Goal: Information Seeking & Learning: Check status

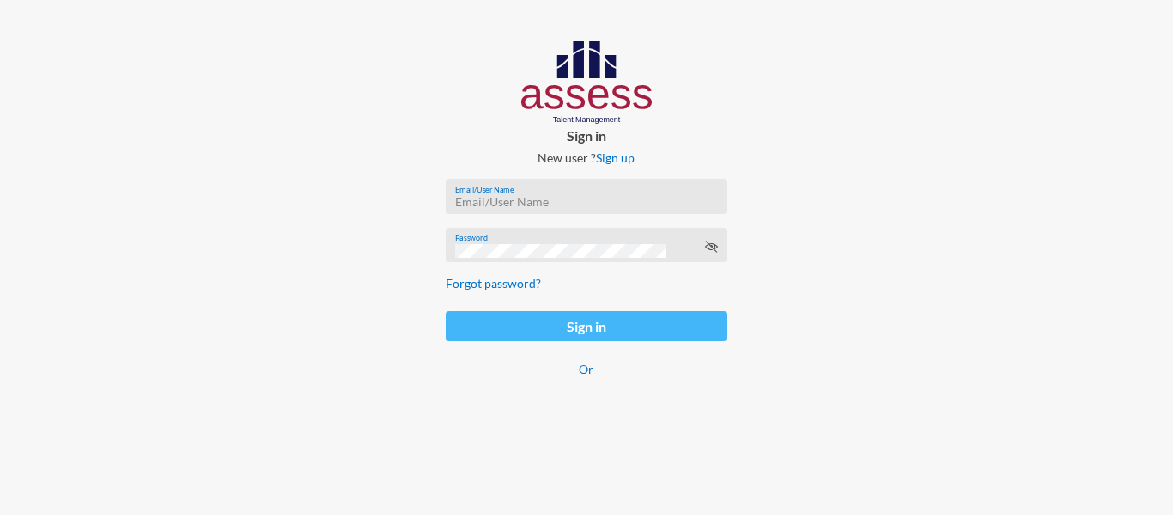
type input "[EMAIL_ADDRESS][PERSON_NAME][DOMAIN_NAME]"
click at [577, 329] on button "Sign in" at bounding box center [586, 326] width 281 height 30
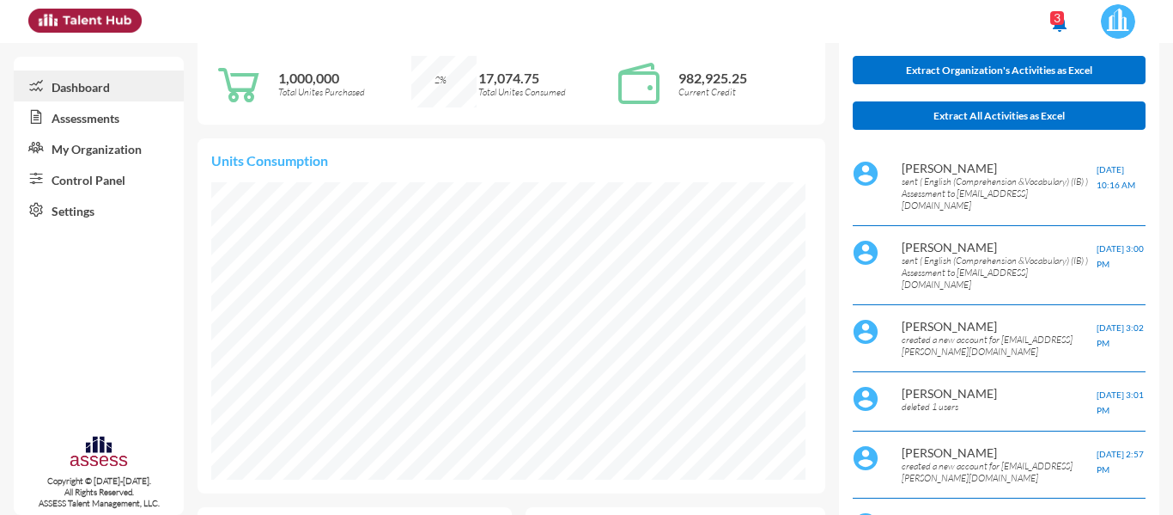
scroll to position [46, 0]
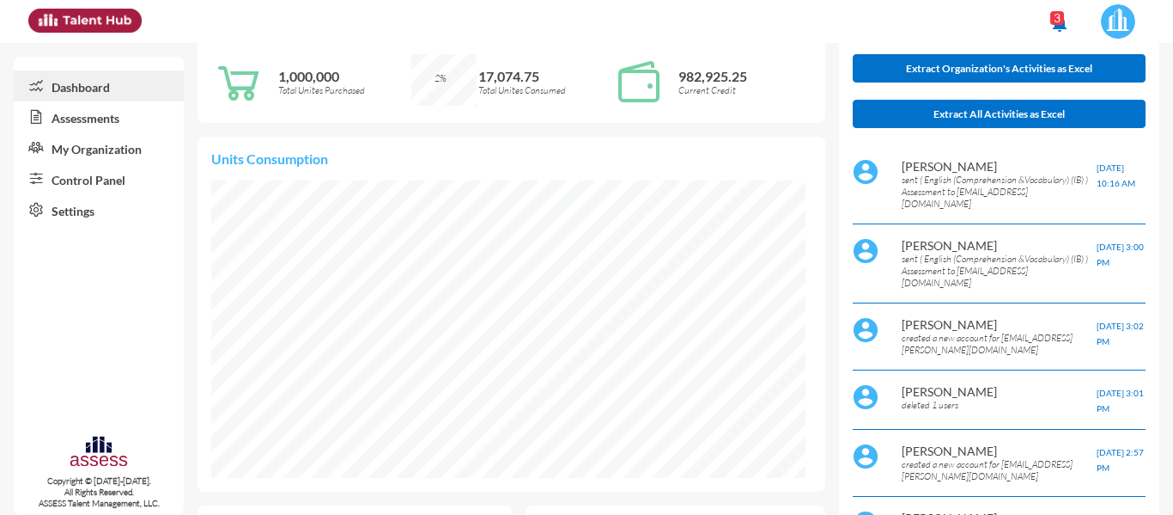
click at [82, 154] on link "My Organization" at bounding box center [99, 147] width 170 height 31
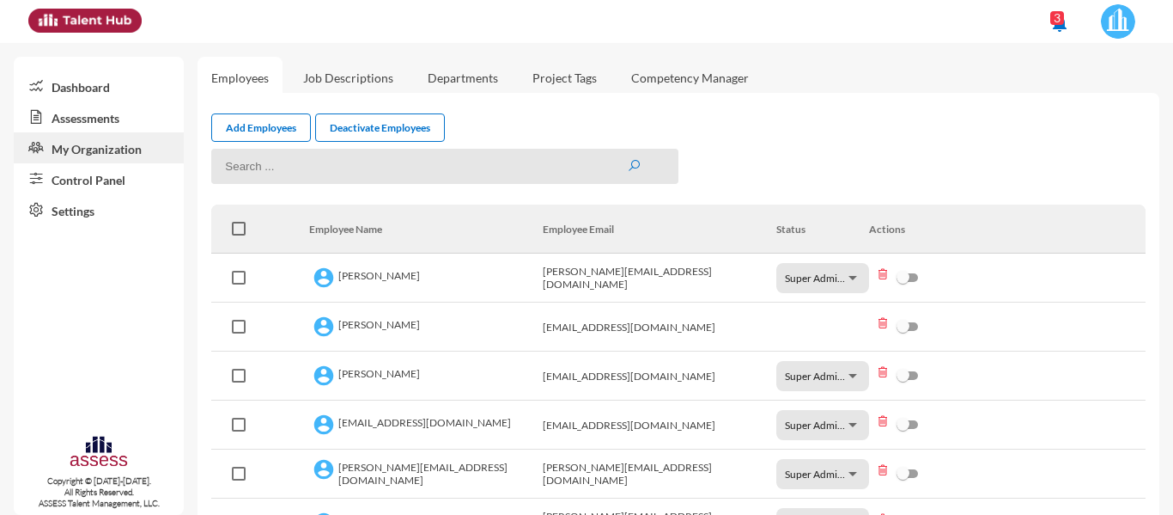
click at [89, 91] on link "Dashboard" at bounding box center [99, 85] width 170 height 31
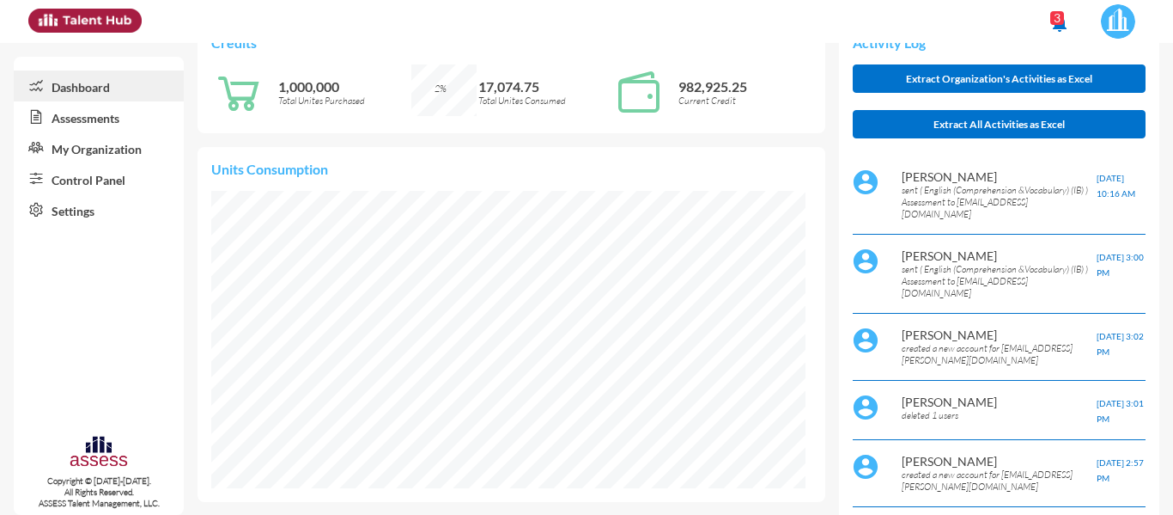
scroll to position [32, 0]
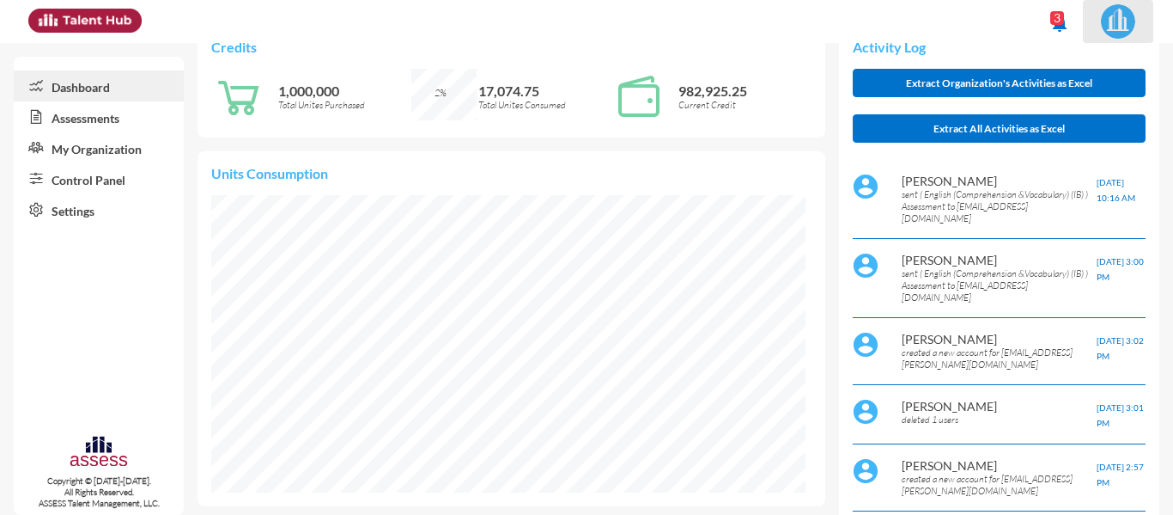
click at [1119, 25] on img at bounding box center [1118, 21] width 34 height 34
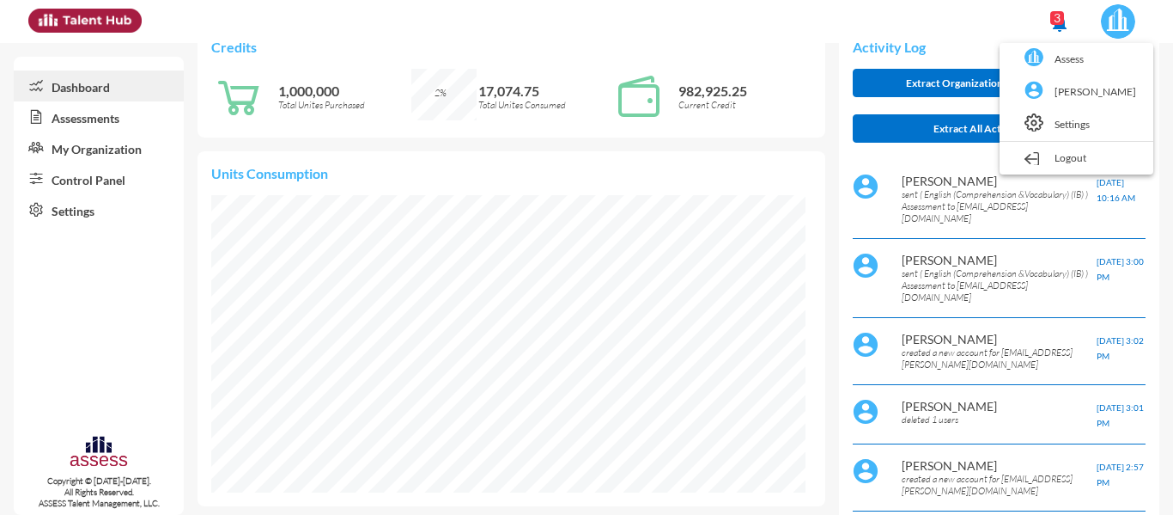
click at [103, 186] on div at bounding box center [586, 257] width 1173 height 515
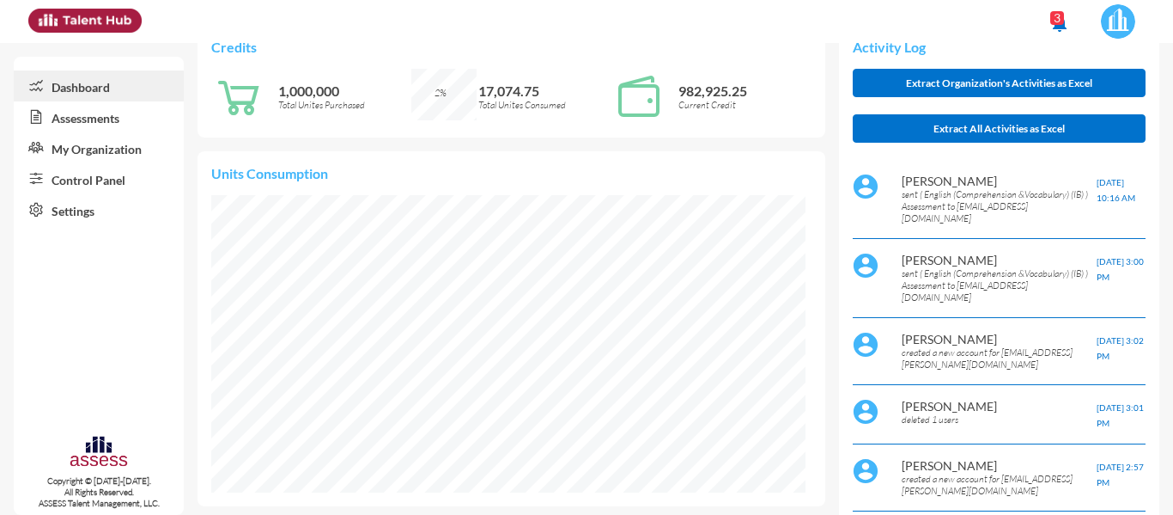
click at [109, 184] on link "Control Panel" at bounding box center [99, 178] width 170 height 31
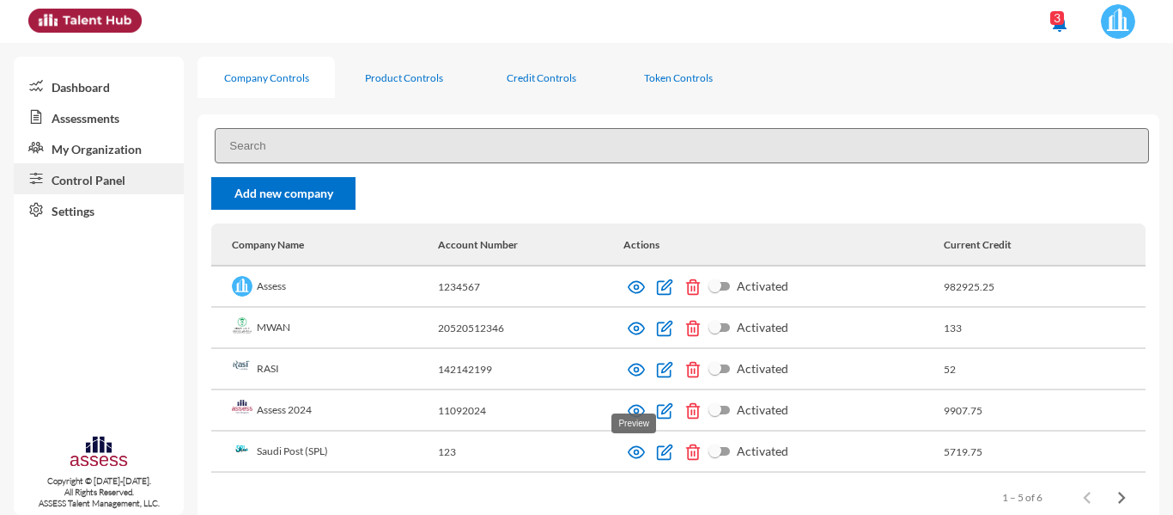
click at [631, 444] on img at bounding box center [636, 451] width 17 height 17
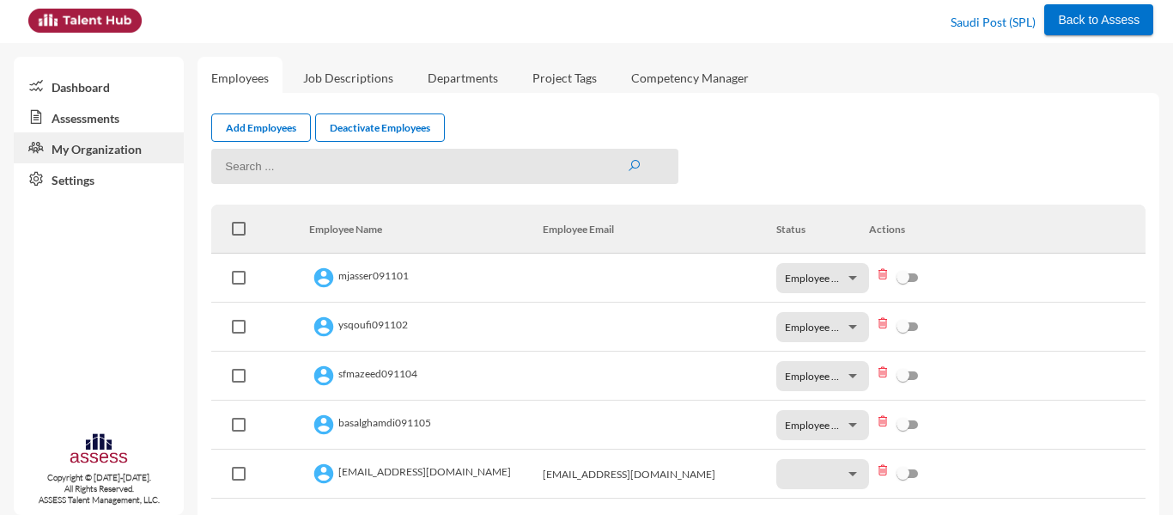
click at [113, 86] on link "Dashboard" at bounding box center [99, 85] width 170 height 31
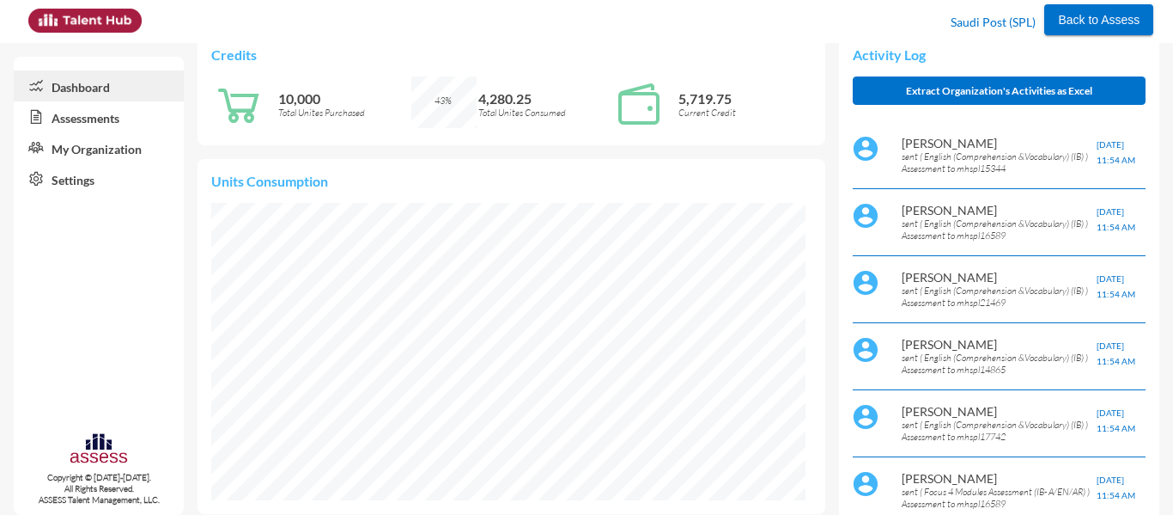
scroll to position [26, 0]
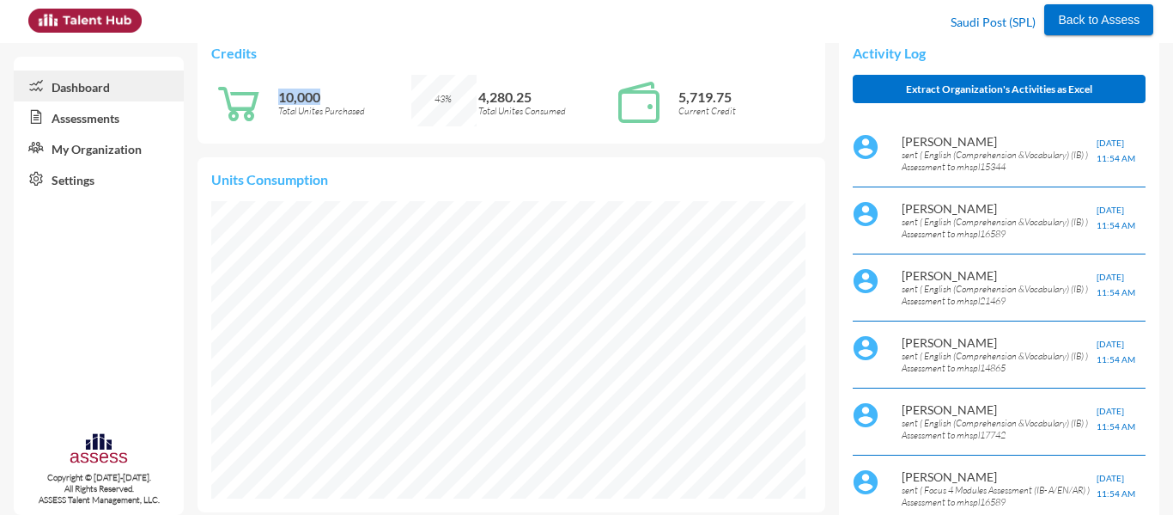
drag, startPoint x: 329, startPoint y: 98, endPoint x: 278, endPoint y: 74, distance: 56.1
click at [275, 95] on div "10,000 Total Unites Purchased" at bounding box center [311, 102] width 200 height 55
click at [278, 74] on div "Credits 10,000 Total Unites Purchased 43% 4,280.25 Total Unites Consumed 5,719.…" at bounding box center [511, 87] width 627 height 113
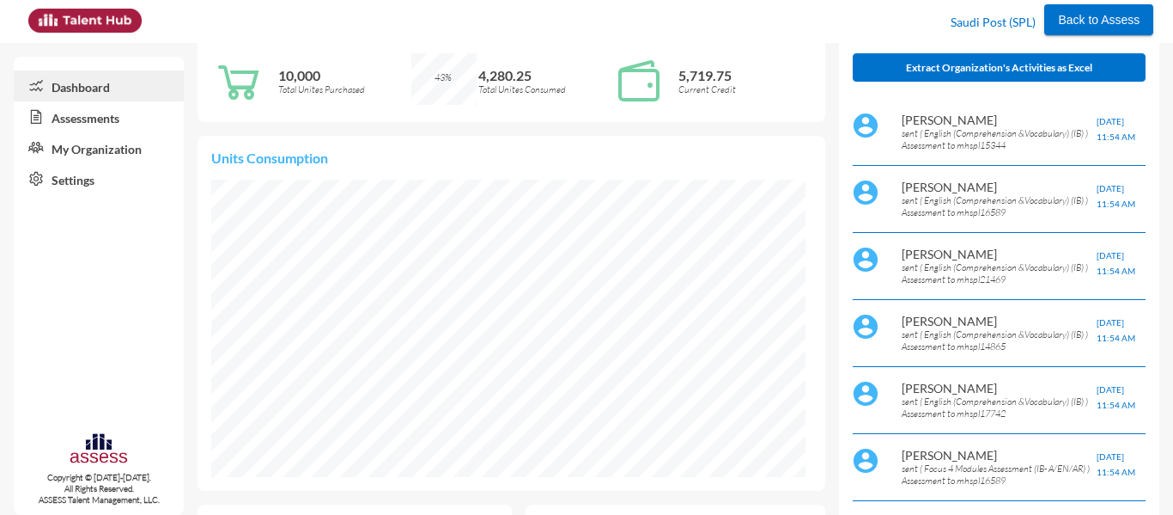
scroll to position [48, 0]
click at [708, 73] on p "5,719.75" at bounding box center [745, 74] width 133 height 16
drag, startPoint x: 477, startPoint y: 79, endPoint x: 539, endPoint y: 79, distance: 61.9
click at [539, 79] on p "4,280.25" at bounding box center [544, 74] width 133 height 16
click at [492, 82] on p "Total Unites Consumed" at bounding box center [544, 88] width 133 height 12
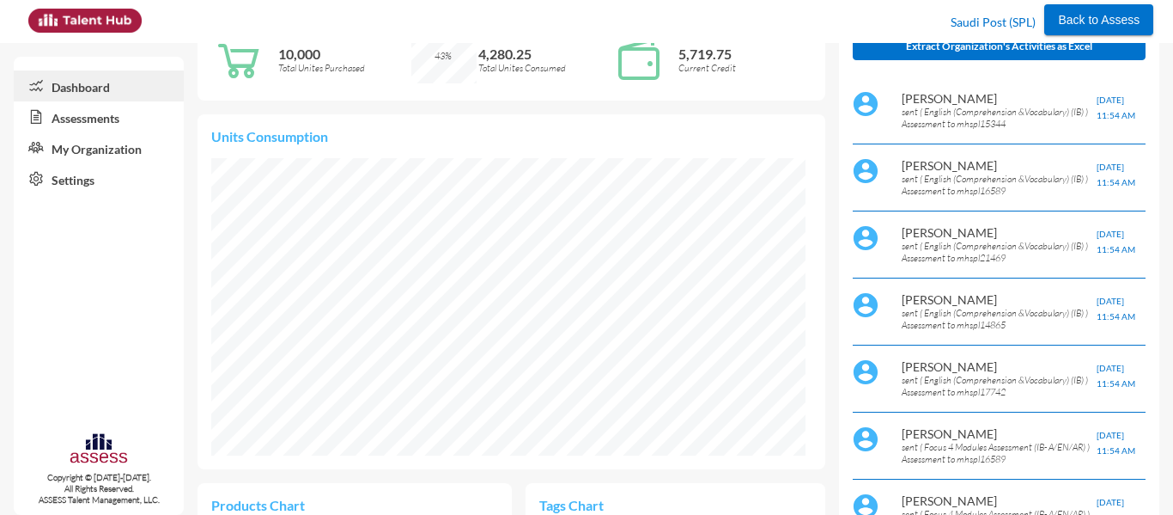
scroll to position [0, 0]
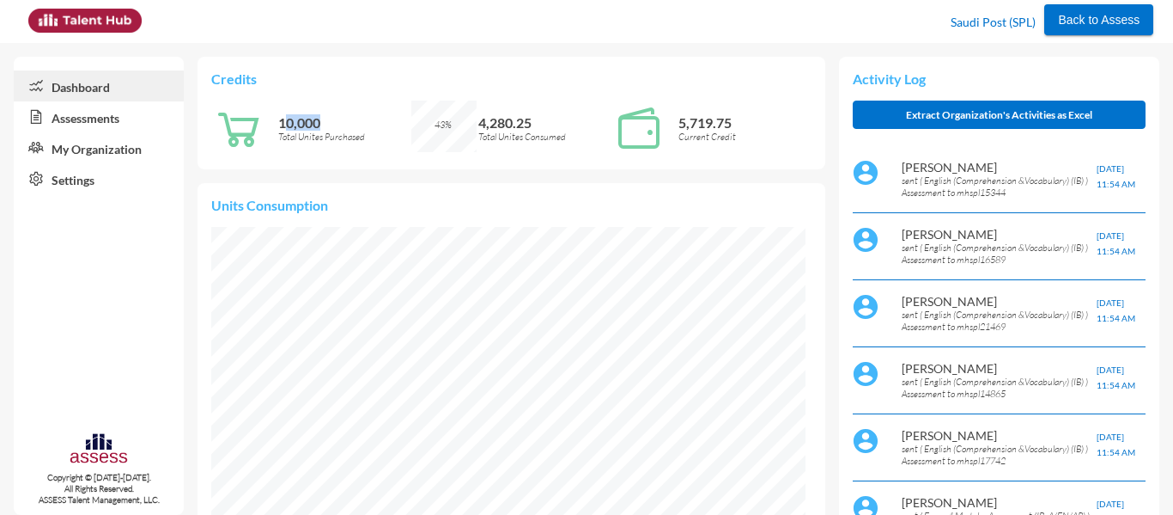
drag, startPoint x: 283, startPoint y: 121, endPoint x: 359, endPoint y: 124, distance: 76.5
click at [359, 124] on p "10,000" at bounding box center [344, 122] width 133 height 16
drag, startPoint x: 330, startPoint y: 119, endPoint x: 253, endPoint y: 119, distance: 77.3
click at [253, 119] on div "10,000 Total Unites Purchased" at bounding box center [311, 128] width 200 height 55
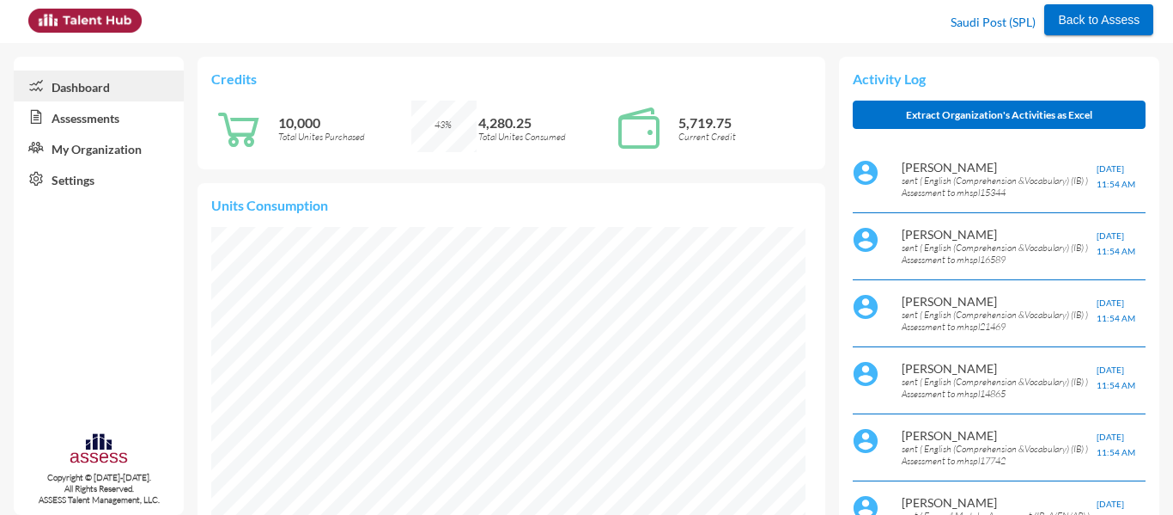
click at [309, 143] on div "10,000 Total Unites Purchased" at bounding box center [344, 128] width 133 height 55
drag, startPoint x: 727, startPoint y: 121, endPoint x: 646, endPoint y: 111, distance: 81.4
click at [646, 111] on div "5,719.75 Current Credit" at bounding box center [712, 128] width 200 height 55
click at [472, 121] on div "43% 4,280.25 Total Unites Consumed" at bounding box center [511, 127] width 200 height 52
click at [485, 121] on p "4,280.25" at bounding box center [544, 122] width 133 height 16
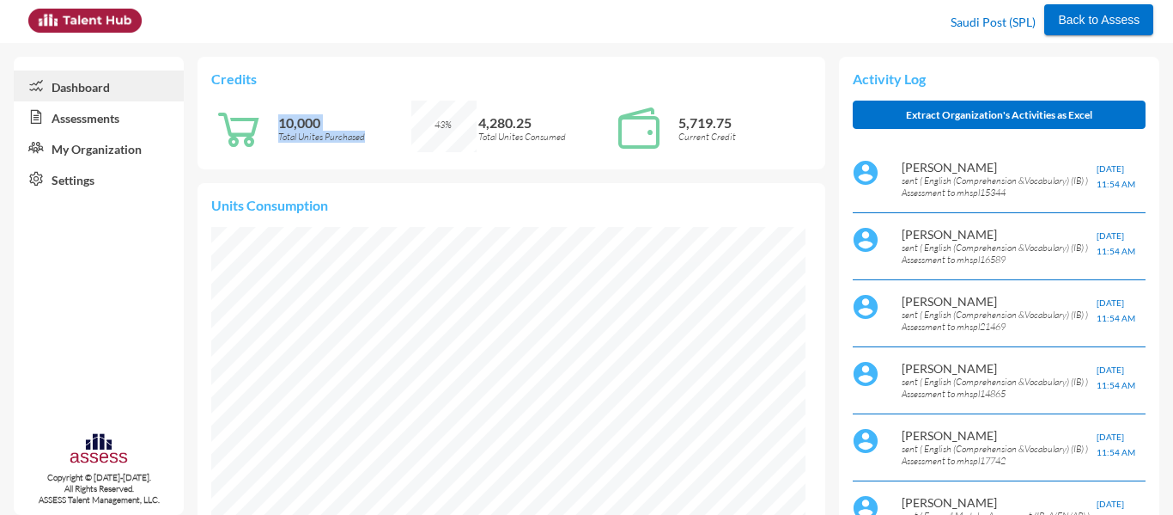
drag, startPoint x: 366, startPoint y: 137, endPoint x: 258, endPoint y: 129, distance: 108.5
click at [258, 129] on div "10,000 Total Unites Purchased" at bounding box center [311, 128] width 200 height 55
click at [244, 130] on icon at bounding box center [238, 128] width 55 height 55
drag, startPoint x: 278, startPoint y: 121, endPoint x: 375, endPoint y: 138, distance: 97.7
click at [375, 138] on div "10,000 Total Unites Purchased" at bounding box center [344, 128] width 133 height 55
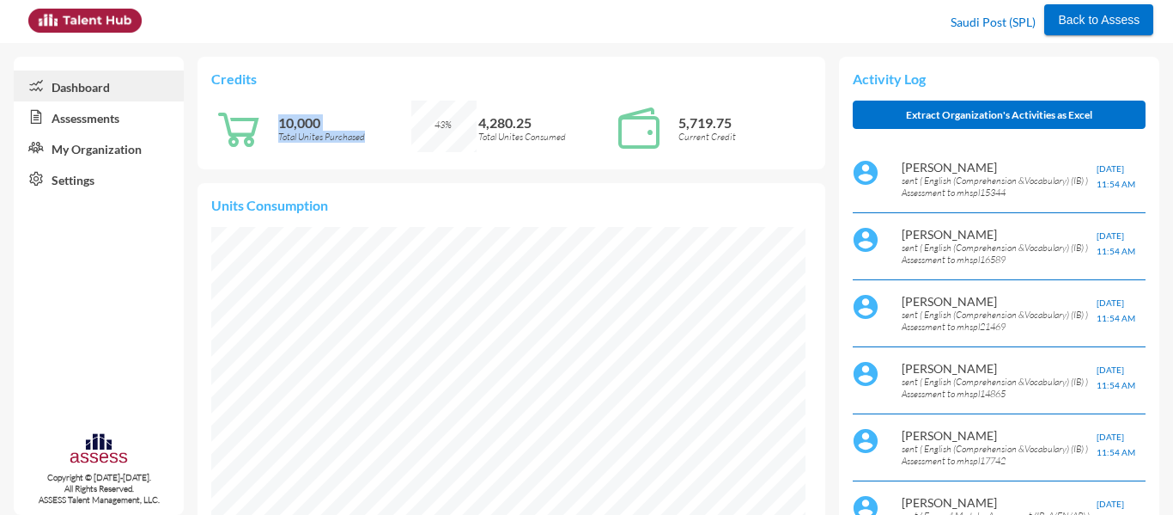
click at [356, 93] on div "Credits 10,000 Total Unites Purchased 43% 4,280.25 Total Unites Consumed 5,719.…" at bounding box center [511, 113] width 627 height 113
drag, startPoint x: 372, startPoint y: 136, endPoint x: 251, endPoint y: 122, distance: 121.9
click at [251, 122] on div "10,000 Total Unites Purchased" at bounding box center [311, 128] width 200 height 55
click at [339, 94] on div "Credits 10,000 Total Unites Purchased 43% 4,280.25 Total Unites Consumed 5,719.…" at bounding box center [511, 113] width 627 height 113
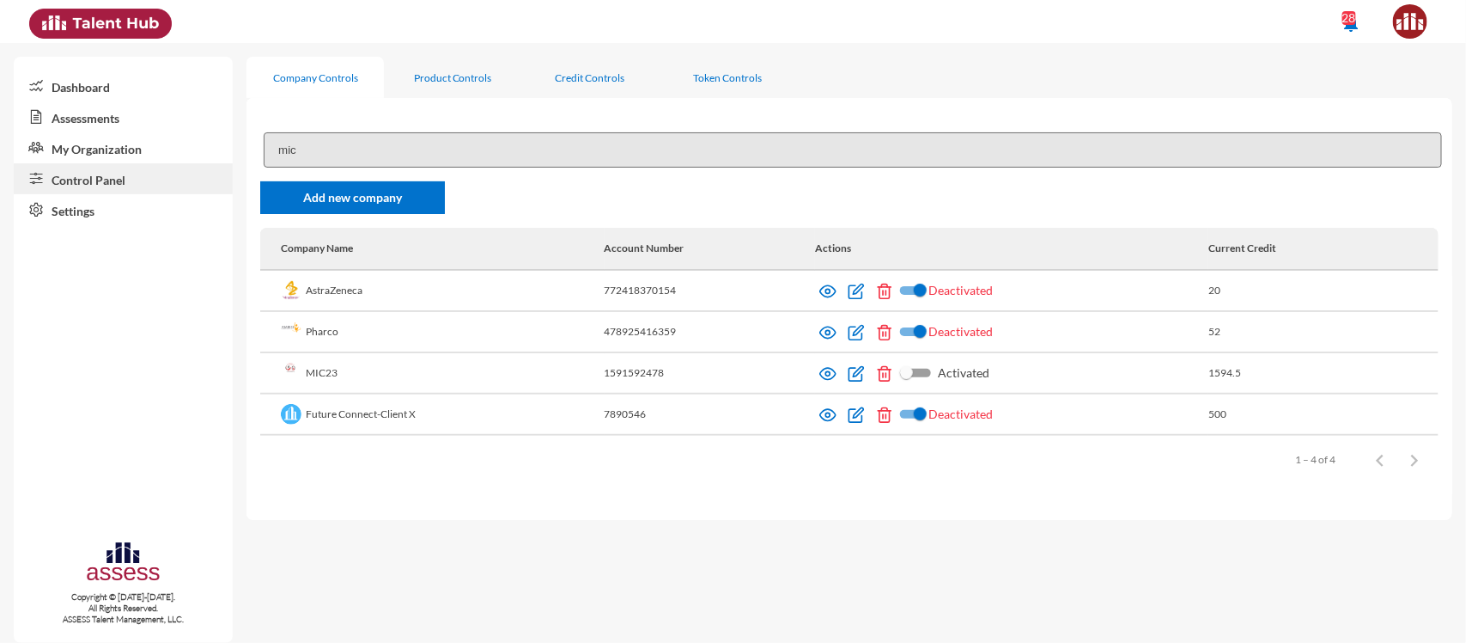
click at [82, 88] on link "Dashboard" at bounding box center [123, 85] width 219 height 31
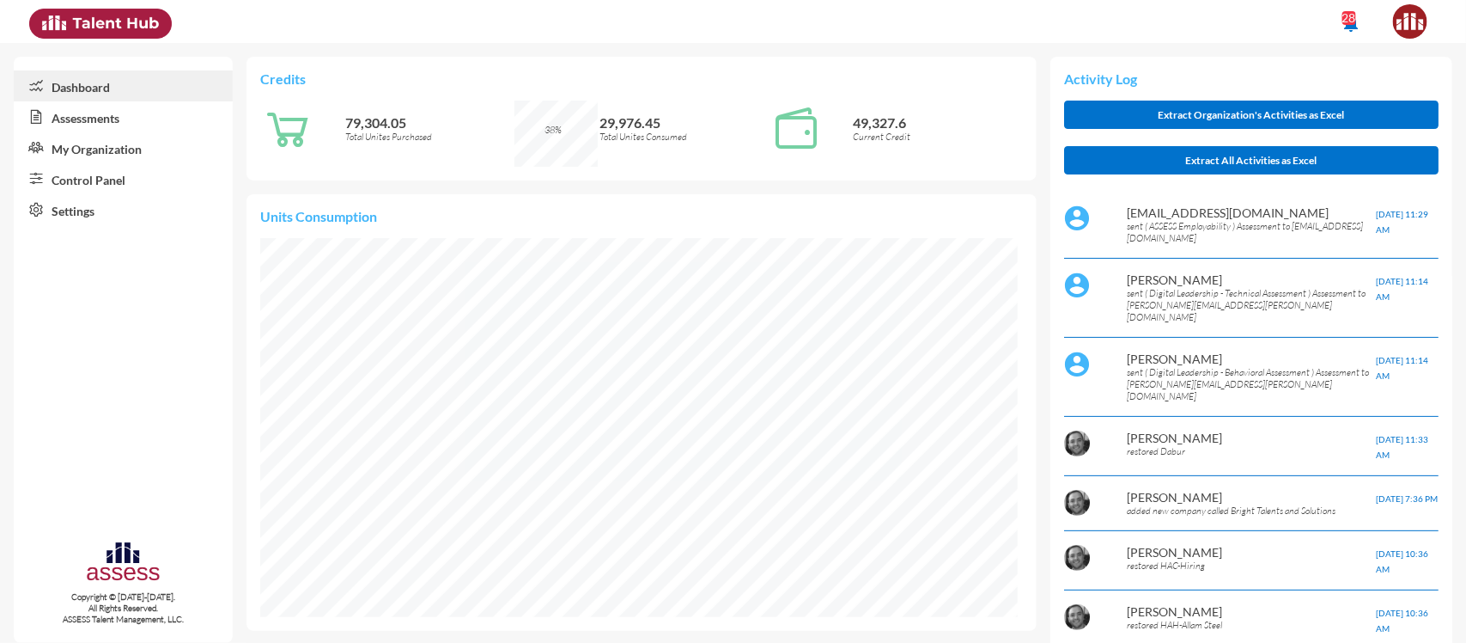
click at [769, 21] on div "notifications 28" at bounding box center [733, 21] width 1424 height 43
click at [70, 117] on link "Assessments" at bounding box center [123, 116] width 219 height 31
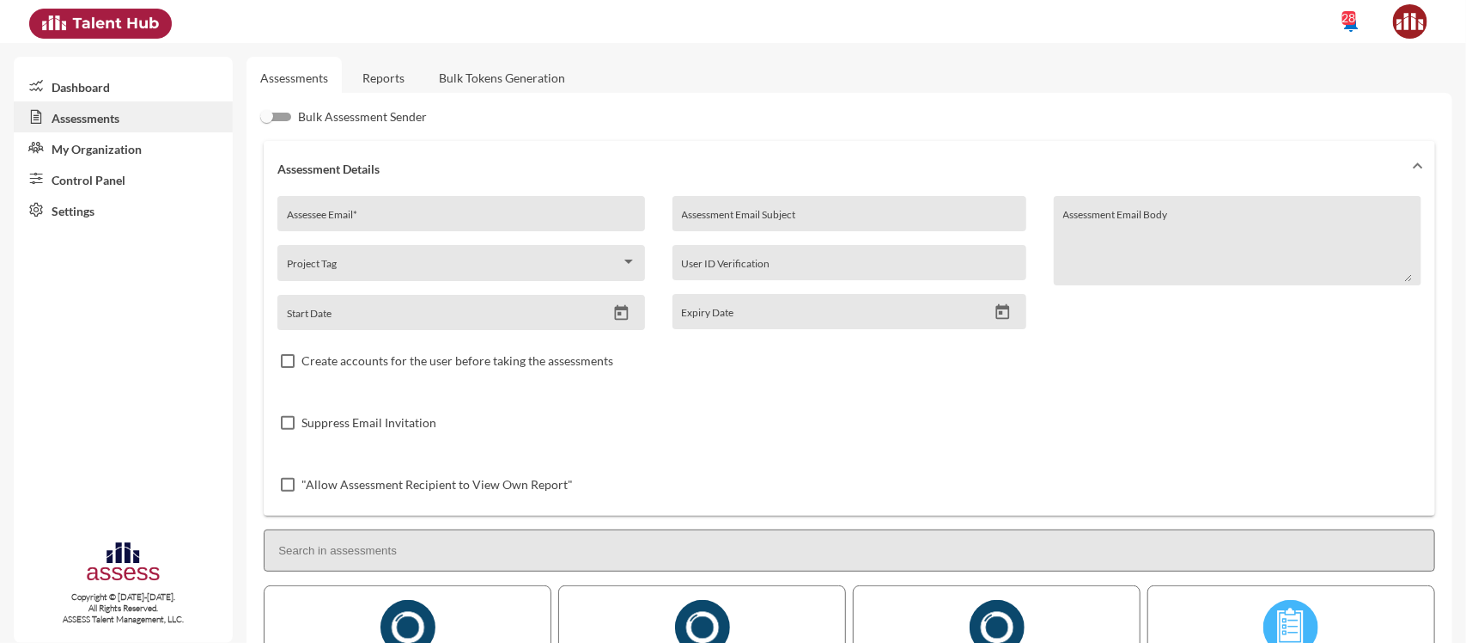
click at [113, 91] on link "Dashboard" at bounding box center [123, 85] width 219 height 31
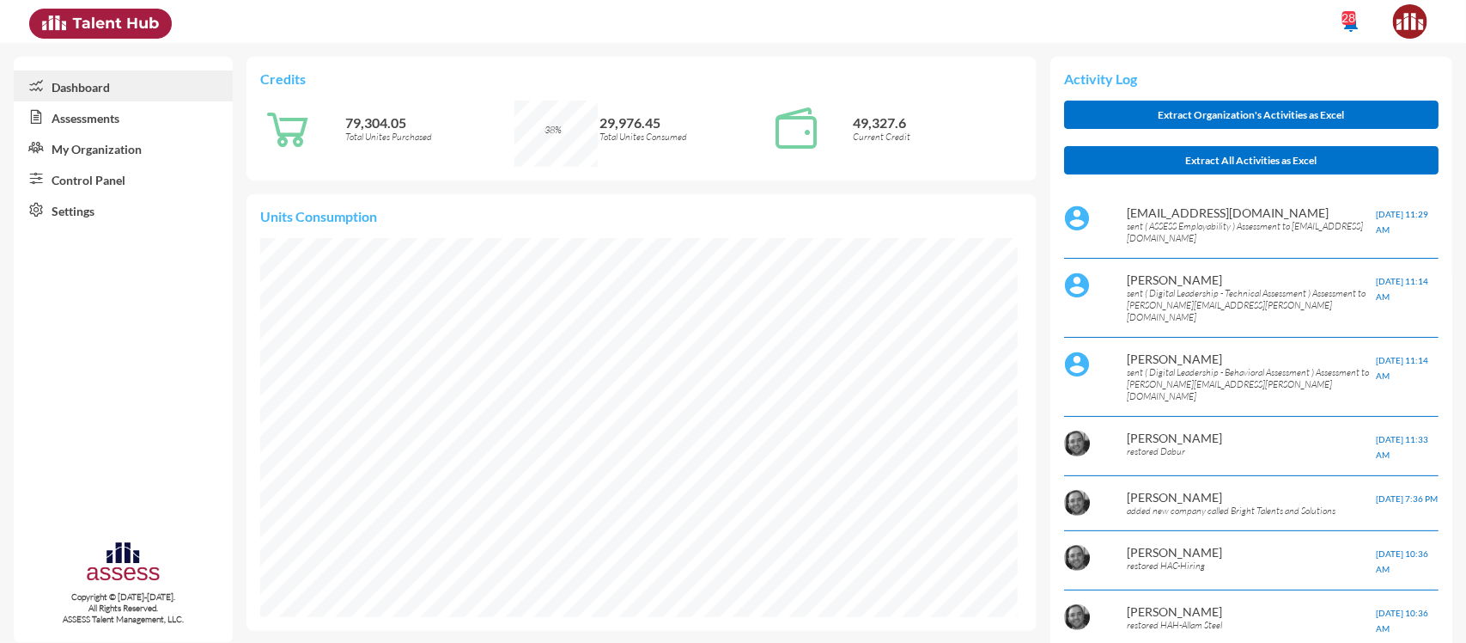
scroll to position [859012, 859012]
click at [391, 19] on div "notifications 28" at bounding box center [733, 21] width 1424 height 43
click at [769, 27] on div "notifications 28" at bounding box center [733, 21] width 1424 height 43
click at [88, 129] on link "Assessments" at bounding box center [123, 116] width 219 height 31
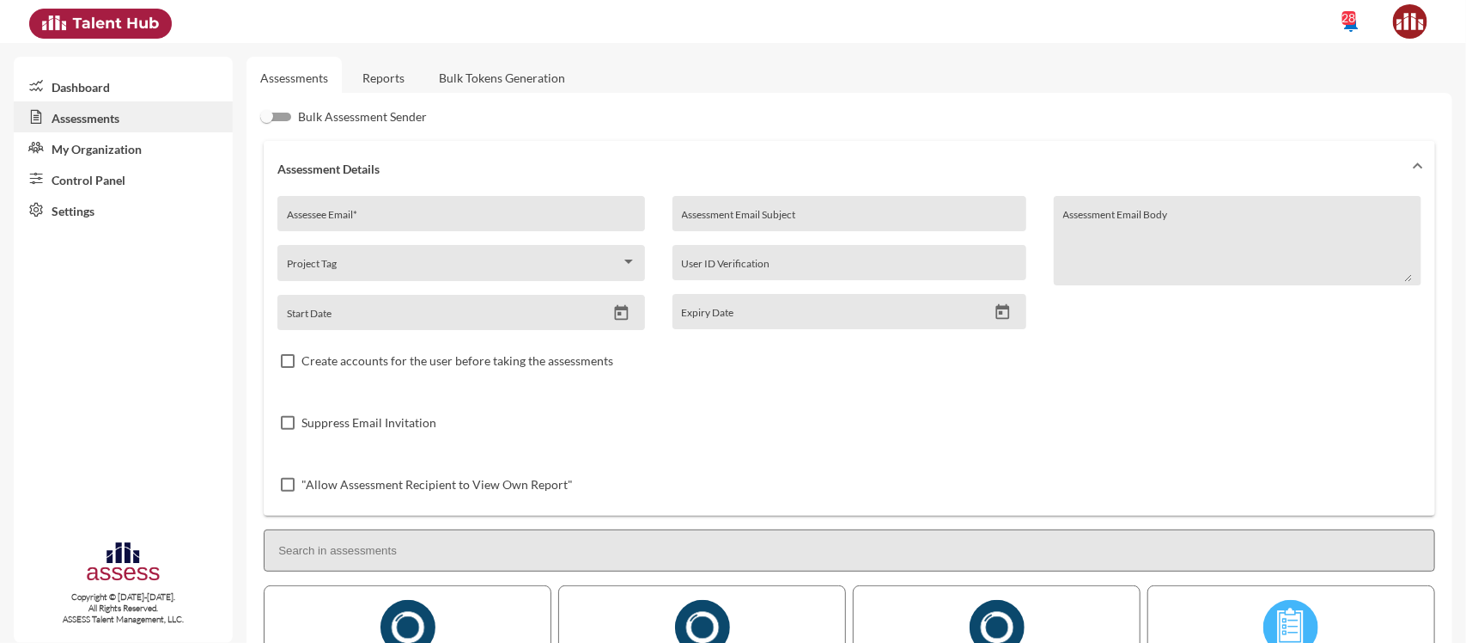
click at [100, 153] on link "My Organization" at bounding box center [123, 147] width 219 height 31
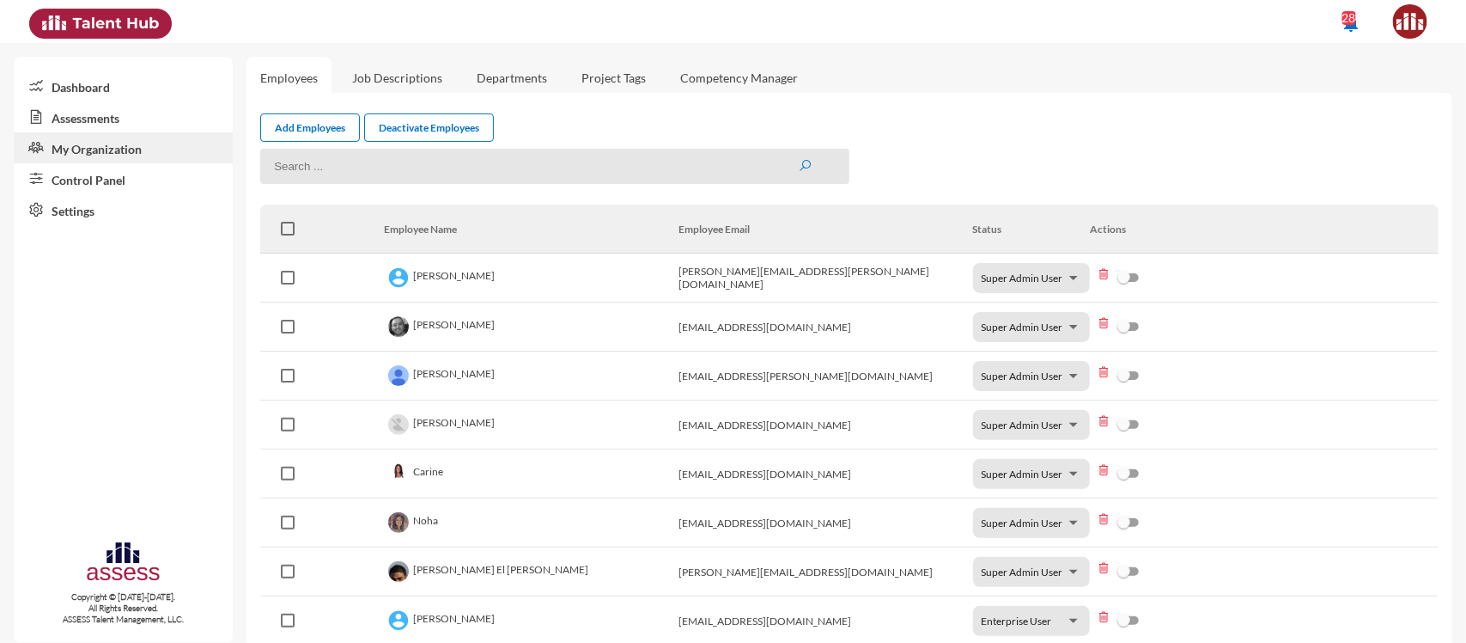
click at [87, 181] on link "Control Panel" at bounding box center [123, 178] width 219 height 31
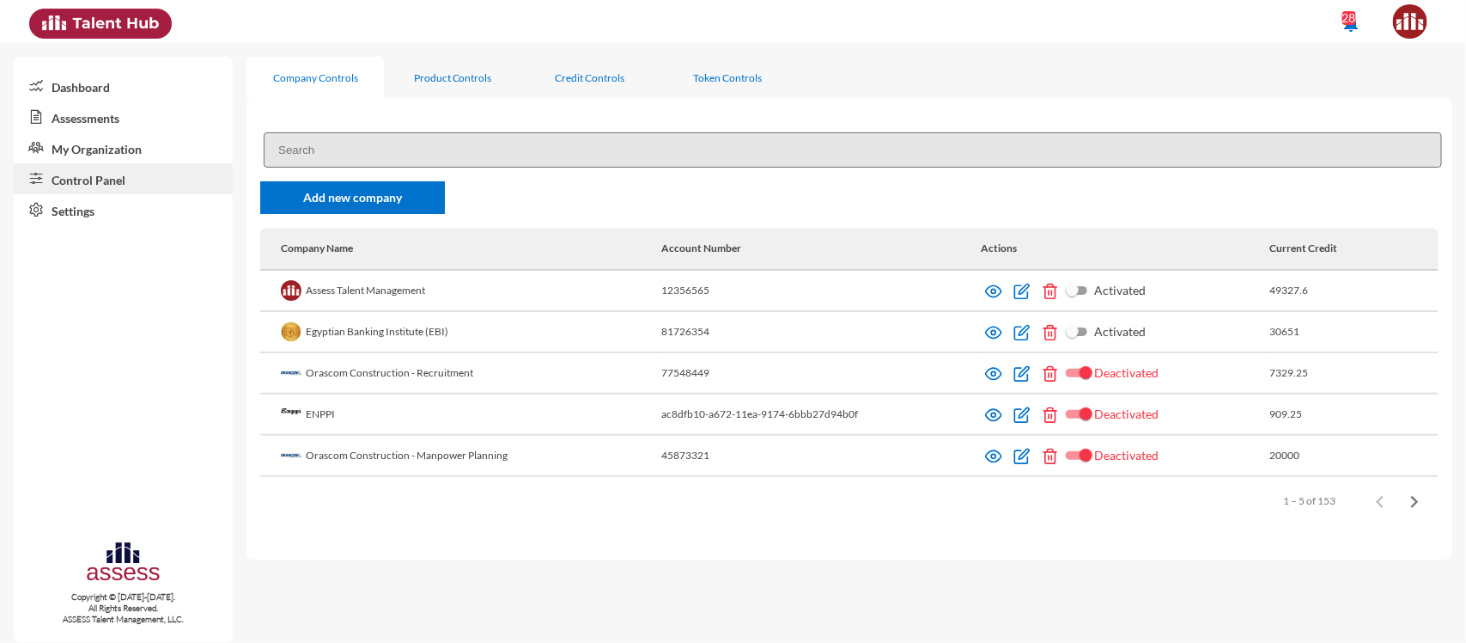
click at [90, 213] on link "Settings" at bounding box center [123, 209] width 219 height 31
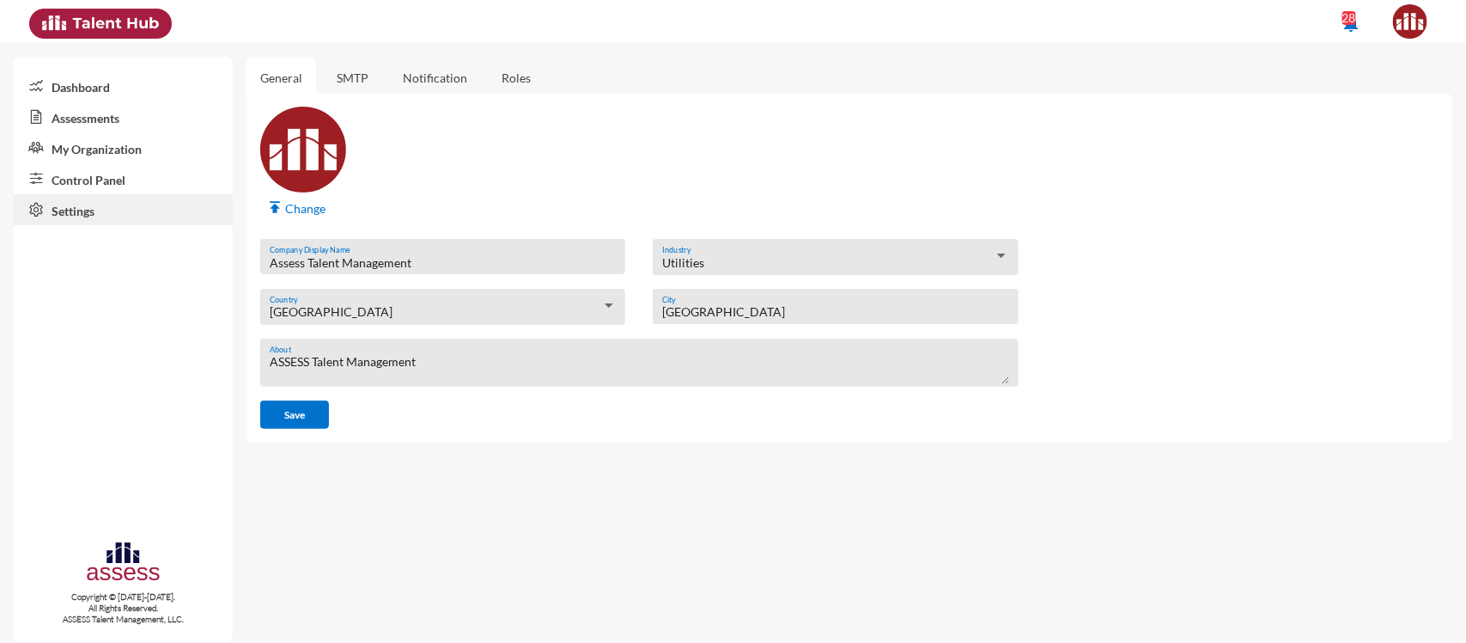
click at [95, 90] on link "Dashboard" at bounding box center [123, 85] width 219 height 31
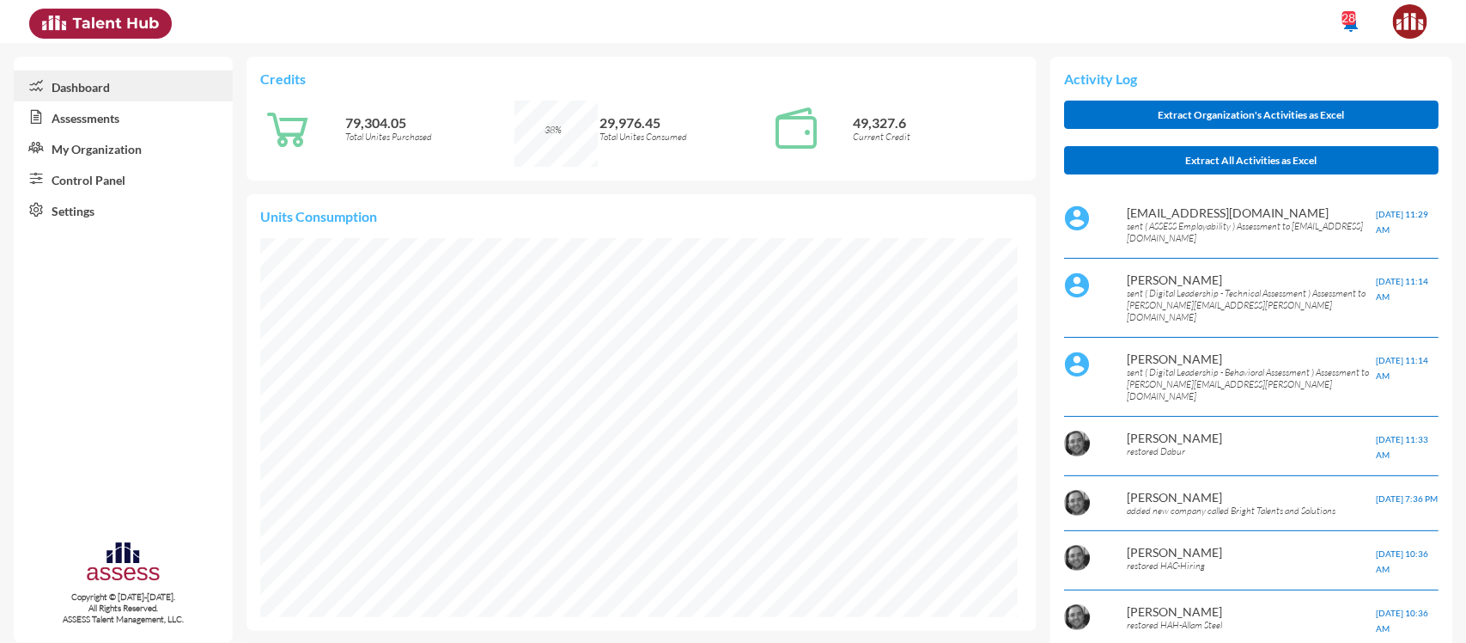
click at [206, 14] on div at bounding box center [163, 27] width 285 height 55
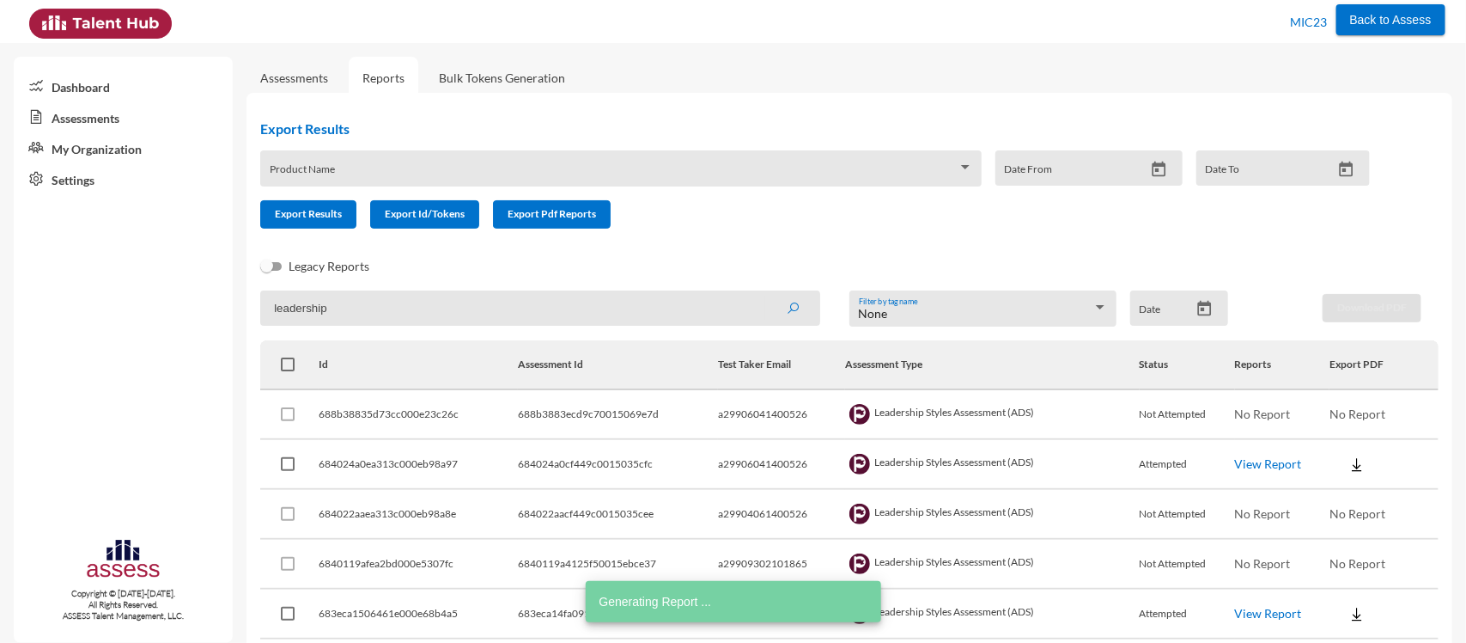
scroll to position [66, 0]
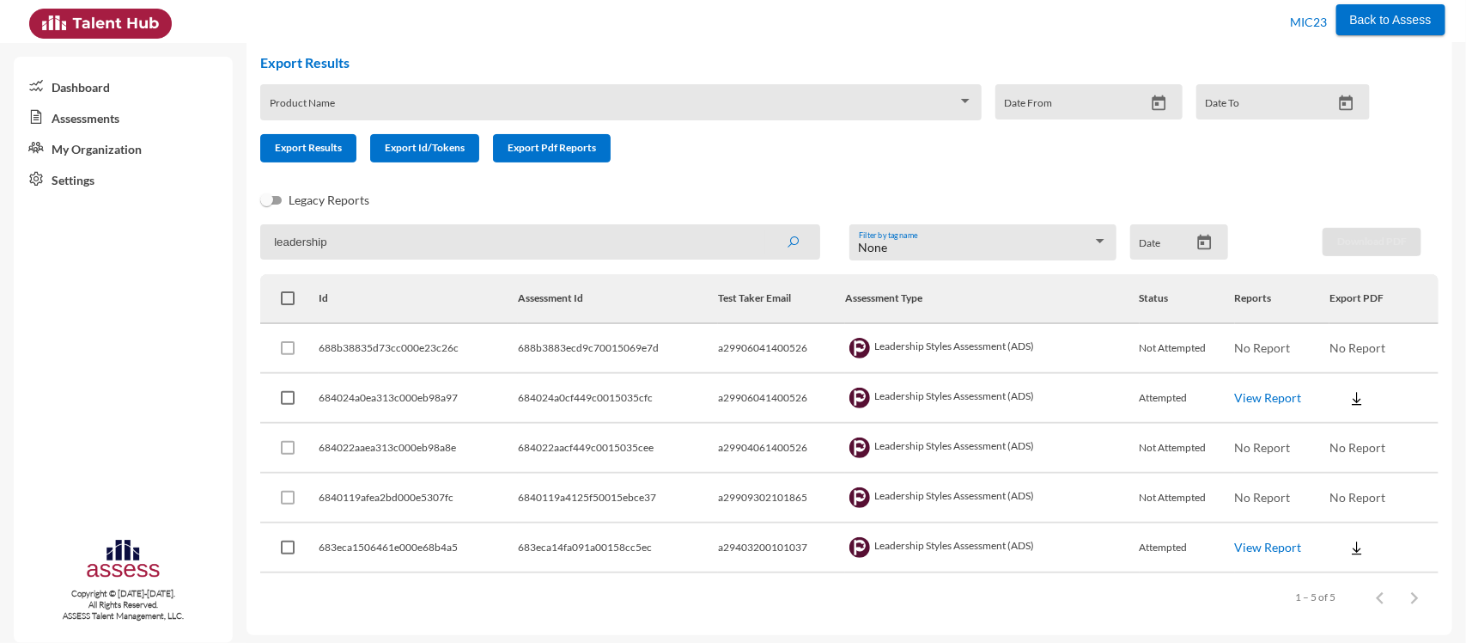
click at [1256, 392] on link "View Report" at bounding box center [1268, 397] width 67 height 15
